Goal: Navigation & Orientation: Find specific page/section

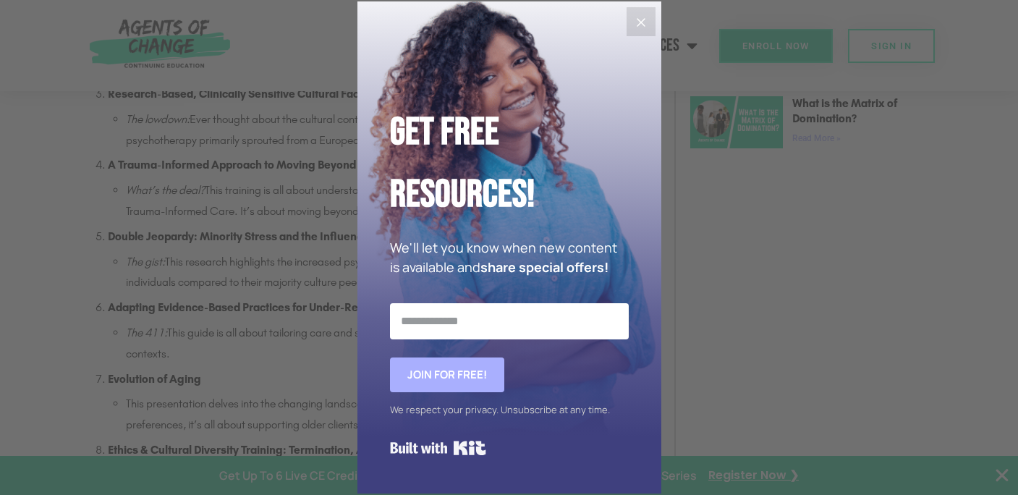
scroll to position [1164, 0]
click at [647, 20] on icon "Close" at bounding box center [641, 22] width 17 height 17
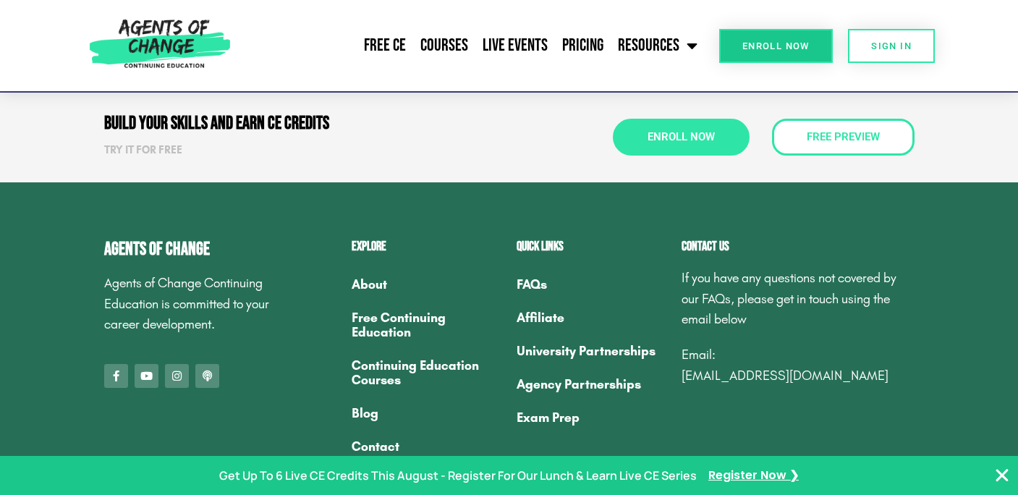
scroll to position [4737, 0]
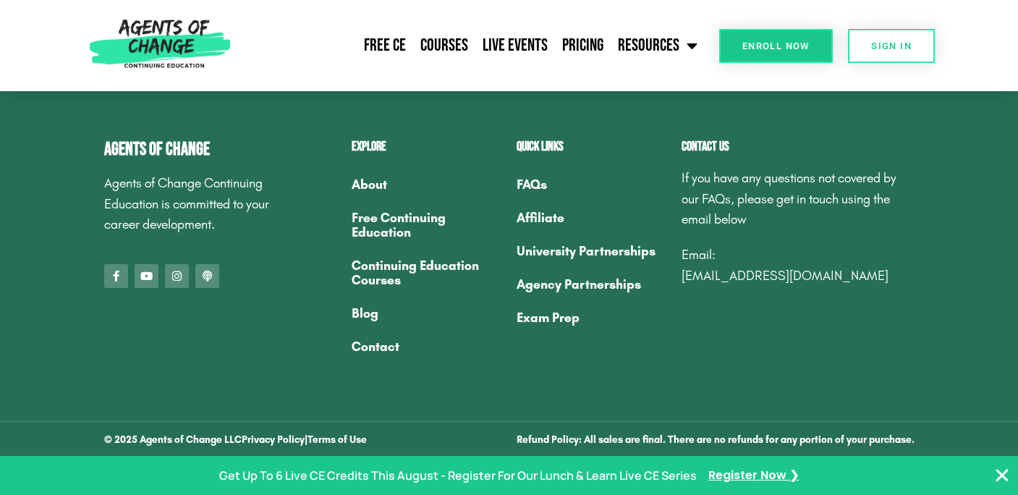
click at [378, 185] on link "About" at bounding box center [427, 184] width 151 height 33
